Goal: Navigation & Orientation: Find specific page/section

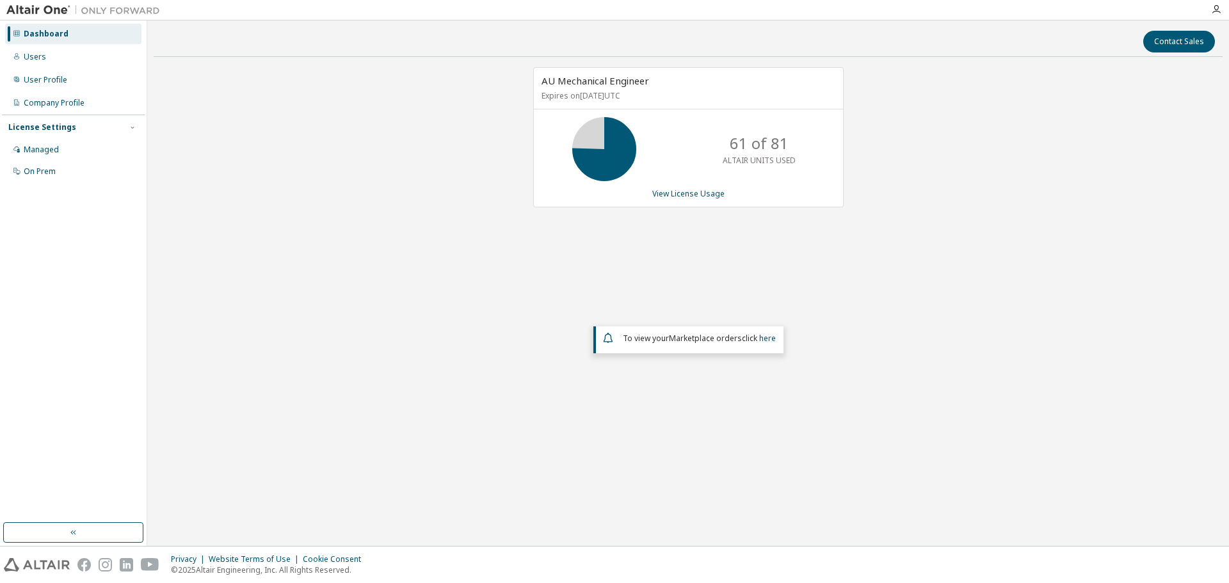
click at [794, 294] on div "AU Mechanical Engineer Expires on [DATE] UTC 61 of 81 ALTAIR UNITS USED View Li…" at bounding box center [688, 256] width 1069 height 379
